Goal: Task Accomplishment & Management: Manage account settings

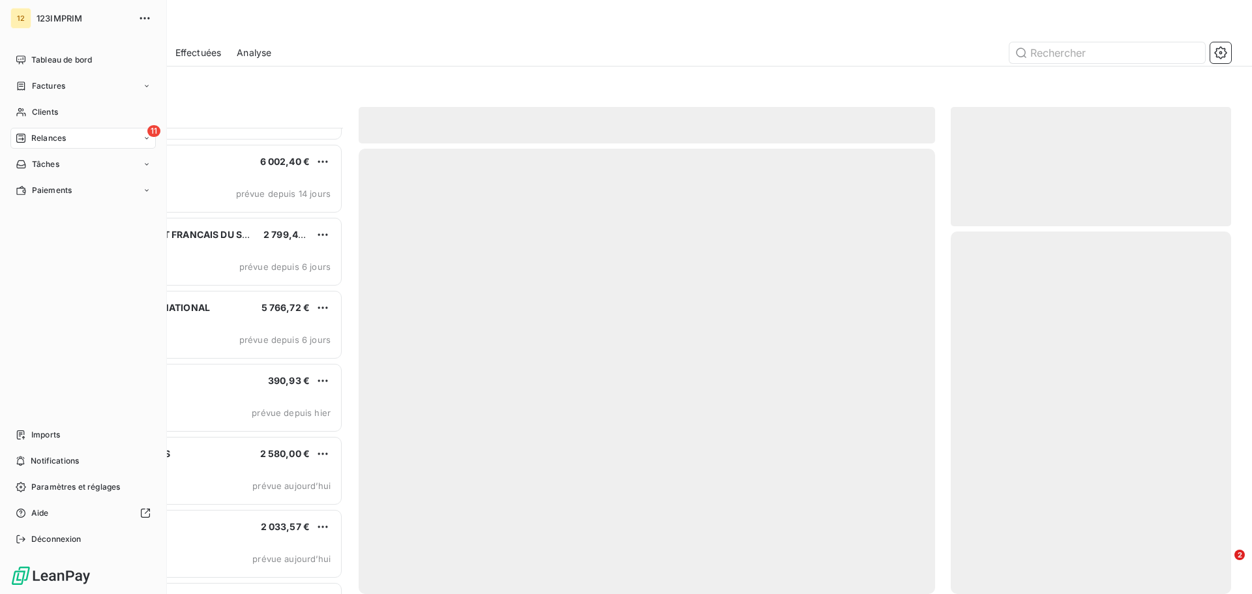
scroll to position [457, 271]
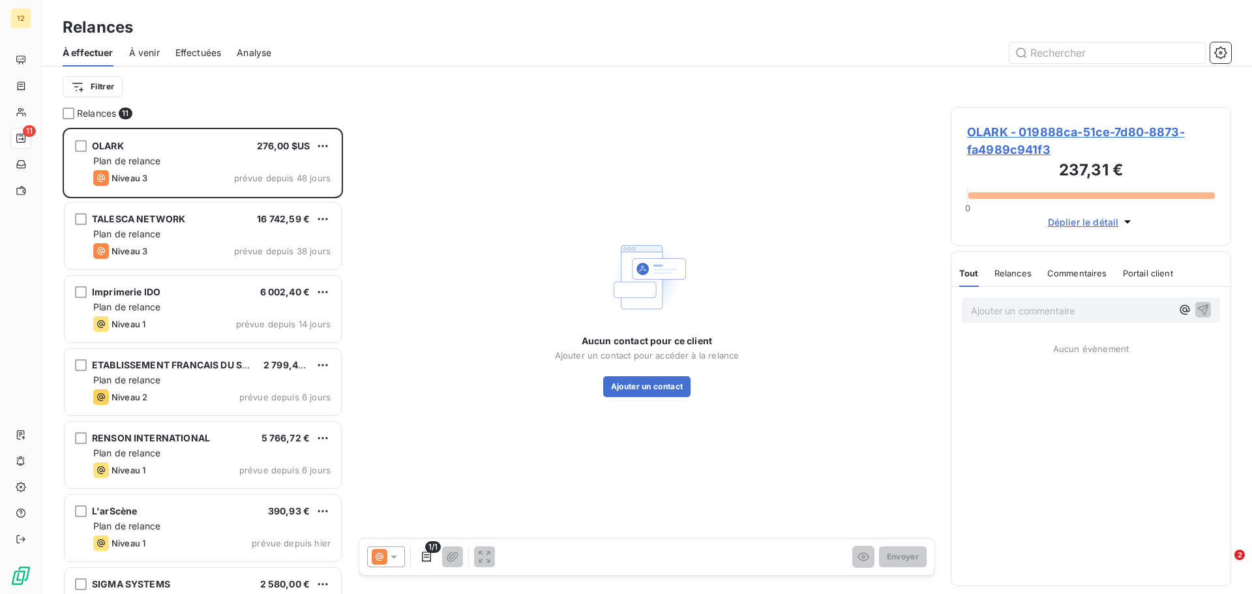
scroll to position [457, 271]
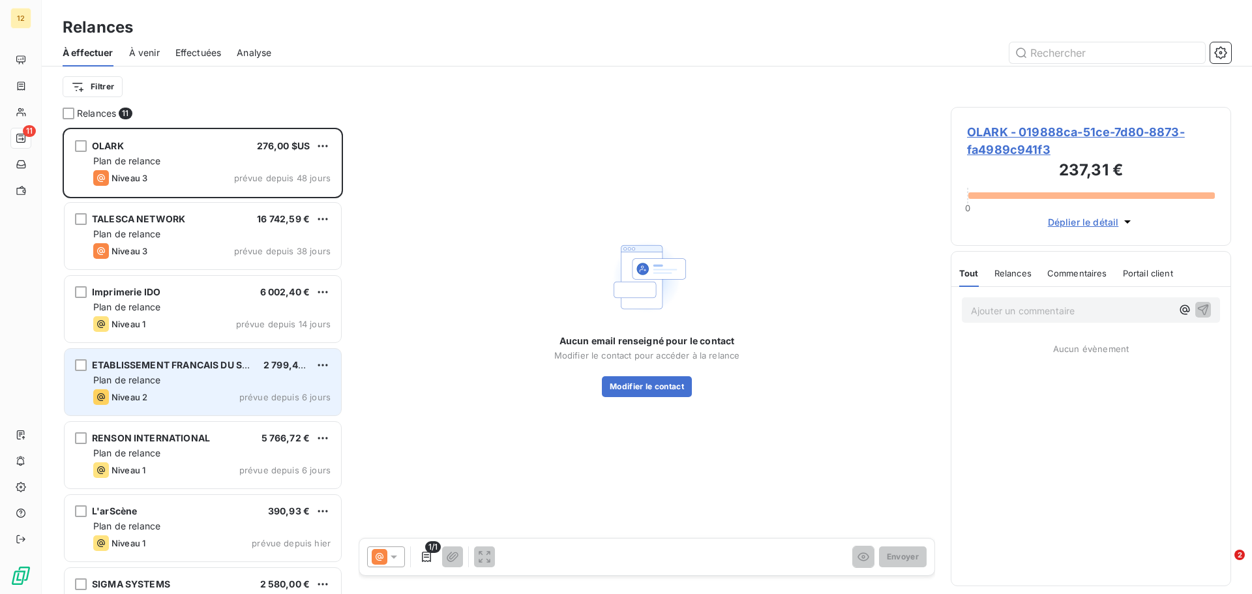
click at [140, 385] on span "Plan de relance" at bounding box center [126, 379] width 67 height 11
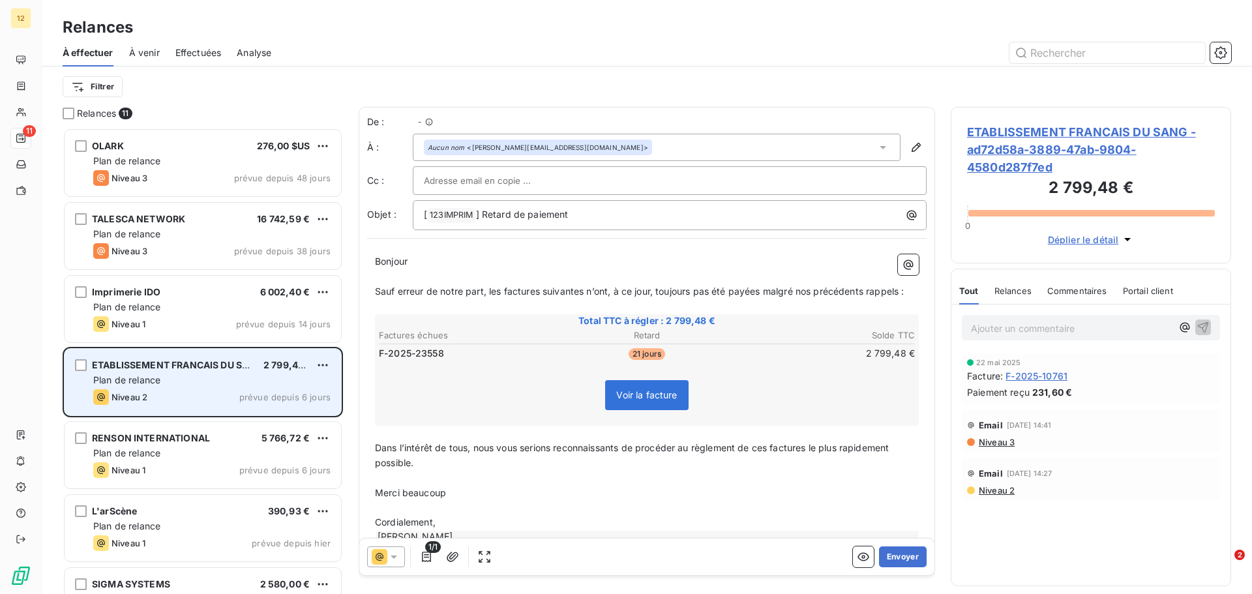
scroll to position [457, 271]
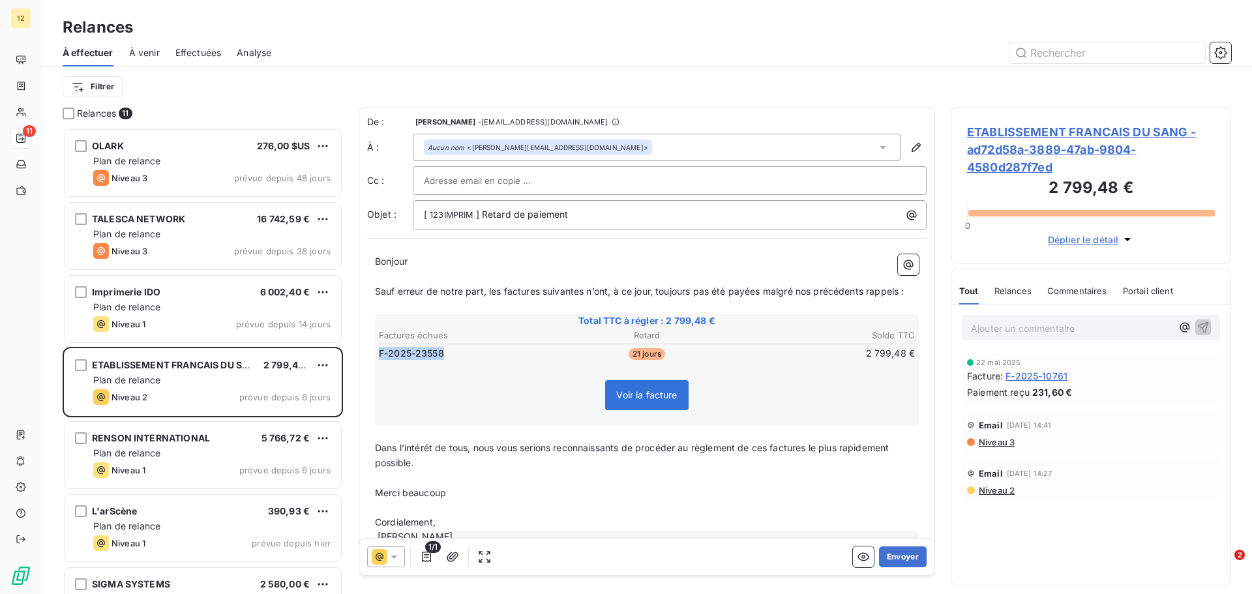
drag, startPoint x: 444, startPoint y: 355, endPoint x: 377, endPoint y: 348, distance: 67.0
click at [377, 348] on table "Factures échues Retard Solde TTC F-2025-23558 21 jours 2 799,48 €" at bounding box center [647, 344] width 540 height 35
